Goal: Find contact information: Find contact information

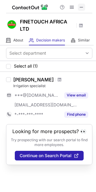
click at [82, 6] on span at bounding box center [81, 7] width 5 height 5
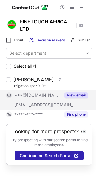
click at [77, 93] on button "View email" at bounding box center [76, 95] width 24 height 6
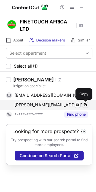
click at [85, 104] on span at bounding box center [84, 105] width 5 height 5
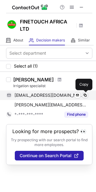
click at [83, 96] on span at bounding box center [84, 95] width 5 height 5
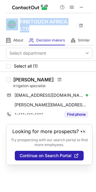
drag, startPoint x: 18, startPoint y: 20, endPoint x: 28, endPoint y: 28, distance: 12.6
click at [28, 28] on div "FINETOUCH AFRICA LTD" at bounding box center [48, 24] width 96 height 22
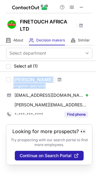
drag, startPoint x: 14, startPoint y: 78, endPoint x: 48, endPoint y: 86, distance: 34.7
click at [48, 86] on div "[PERSON_NAME] Irrigation specialist" at bounding box center [52, 83] width 79 height 12
click at [84, 6] on button at bounding box center [81, 7] width 7 height 7
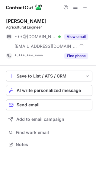
scroll to position [140, 96]
click at [84, 7] on span at bounding box center [84, 7] width 5 height 5
